Goal: Information Seeking & Learning: Learn about a topic

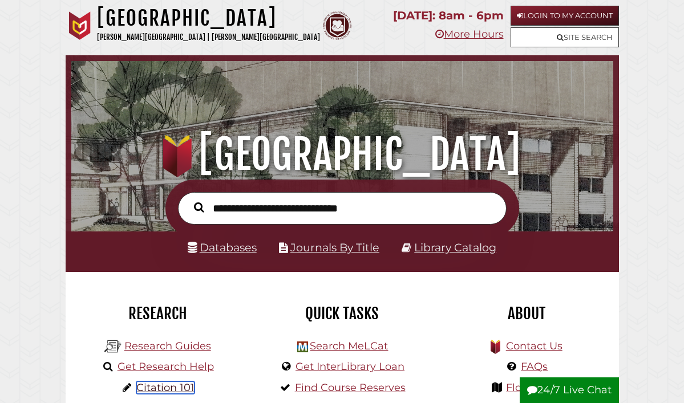
click at [163, 389] on link "Citation 101" at bounding box center [165, 387] width 58 height 13
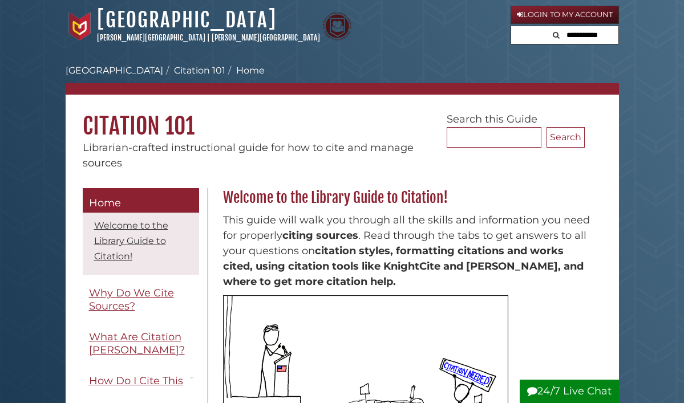
scroll to position [177, 0]
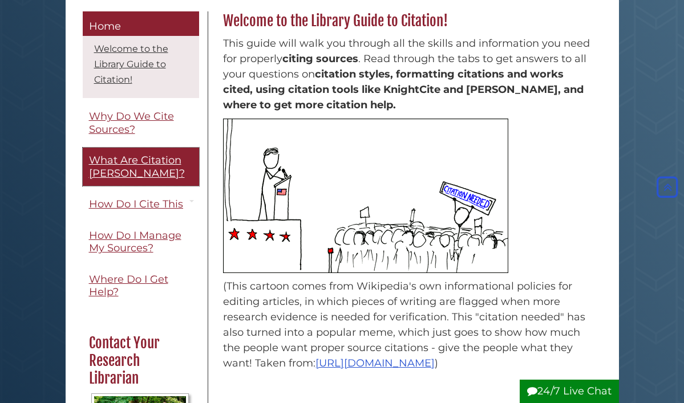
click at [138, 172] on link "What Are Citation [PERSON_NAME]?" at bounding box center [141, 167] width 116 height 38
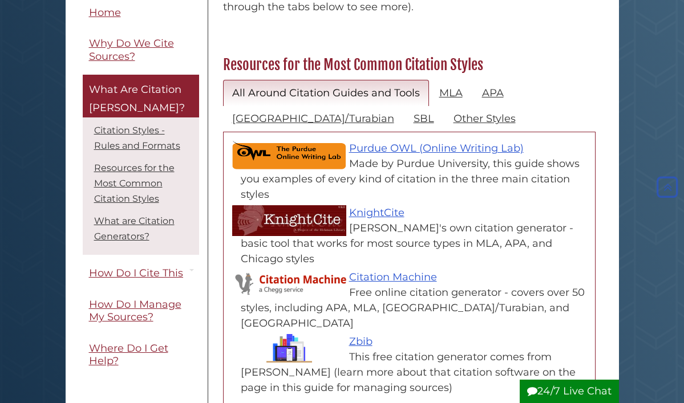
scroll to position [550, 0]
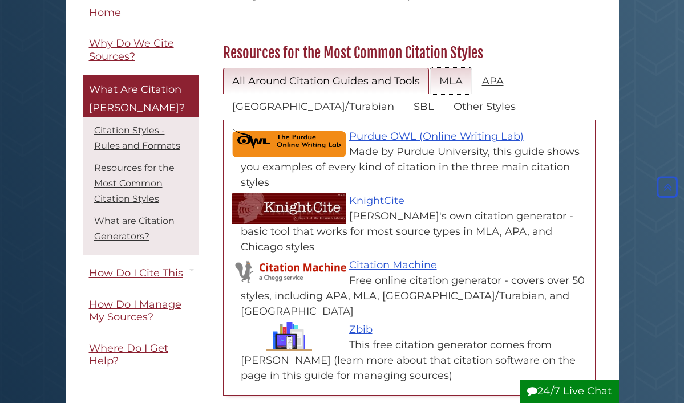
click at [454, 78] on link "MLA" at bounding box center [451, 81] width 42 height 27
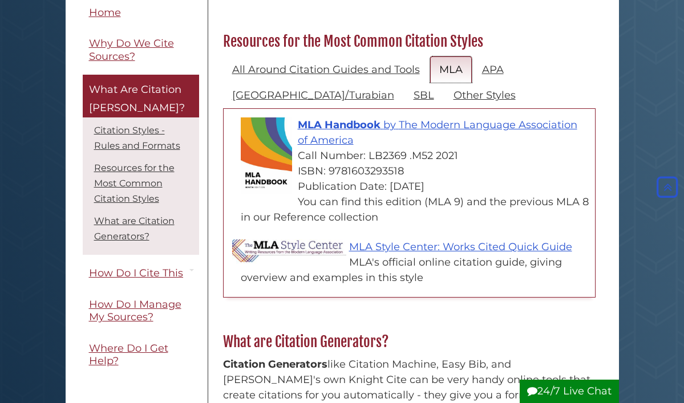
scroll to position [620, 0]
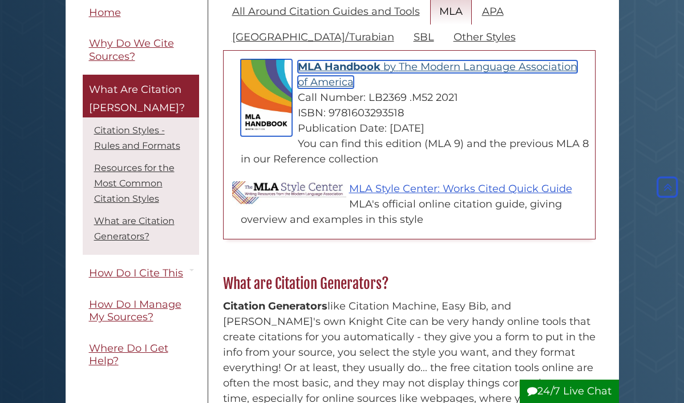
click at [418, 73] on span "The Modern Language Association of America" at bounding box center [437, 74] width 279 height 28
click at [417, 71] on span "The Modern Language Association of America" at bounding box center [437, 74] width 279 height 28
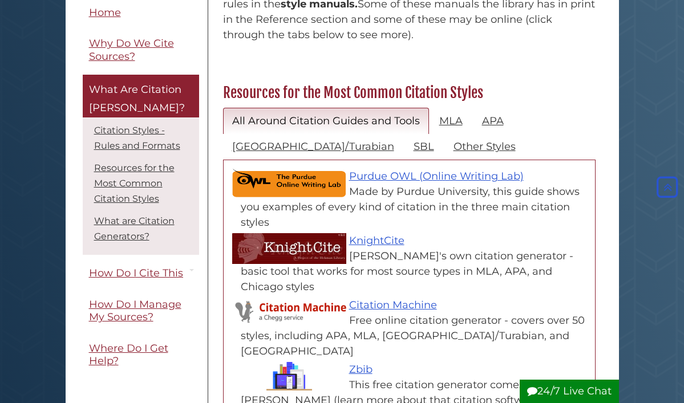
scroll to position [510, 0]
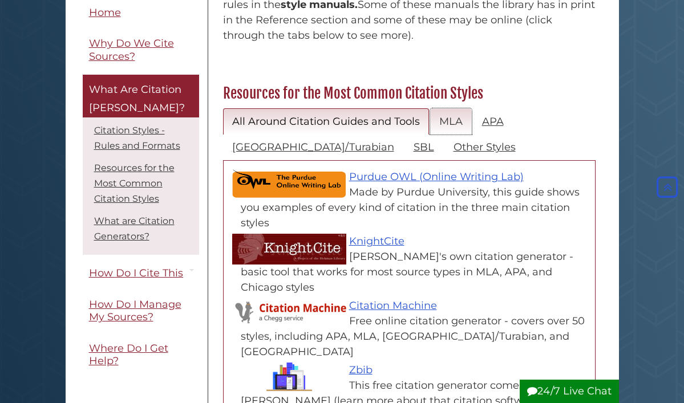
click at [445, 124] on link "MLA" at bounding box center [451, 121] width 42 height 27
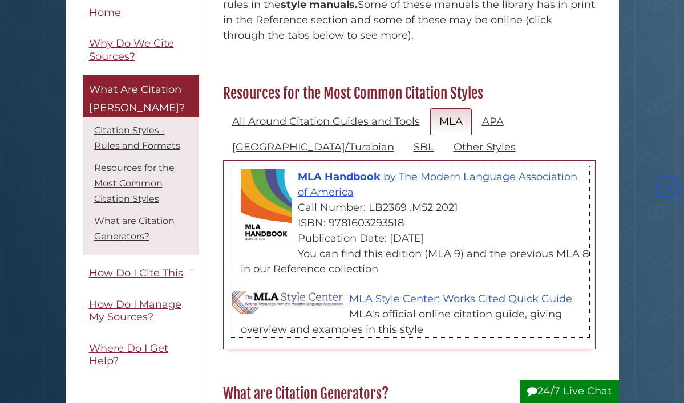
click at [392, 306] on div "MLA Style Center: Works Cited Quick Guide MLA's official online citation guide,…" at bounding box center [415, 314] width 348 height 46
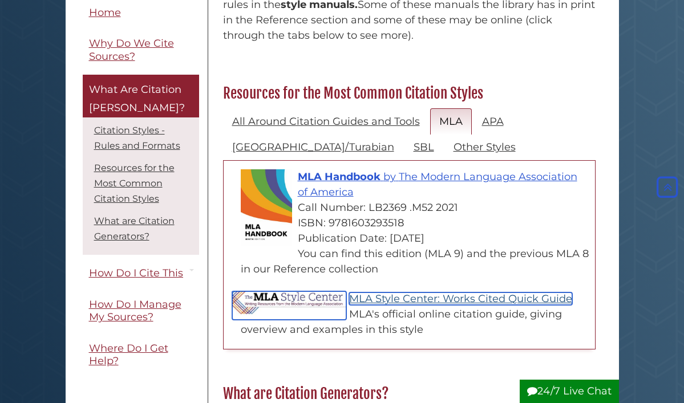
click at [393, 303] on link "MLA Style Center: Works Cited Quick Guide" at bounding box center [460, 299] width 223 height 13
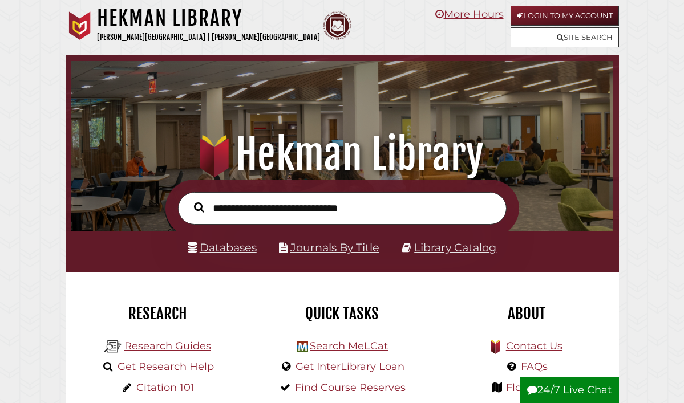
scroll to position [179, 536]
click at [384, 208] on input "text" at bounding box center [342, 208] width 328 height 33
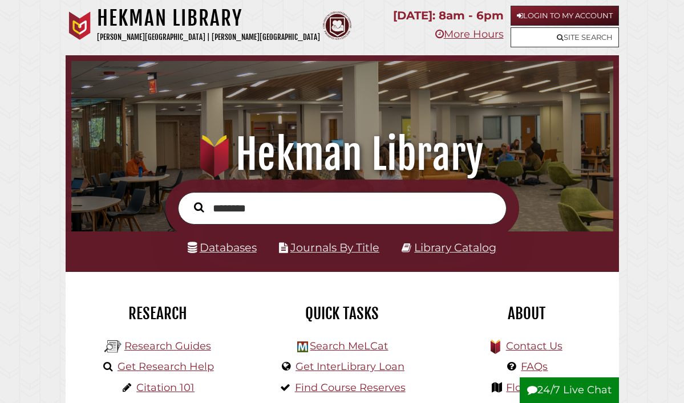
type input "********"
click at [188, 200] on button "Search" at bounding box center [199, 207] width 22 height 15
